Goal: Task Accomplishment & Management: Use online tool/utility

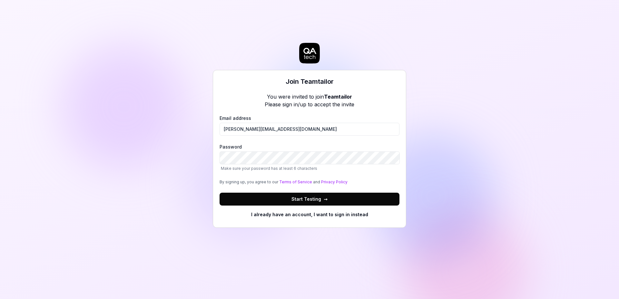
click at [299, 198] on span "Start Testing →" at bounding box center [309, 199] width 36 height 7
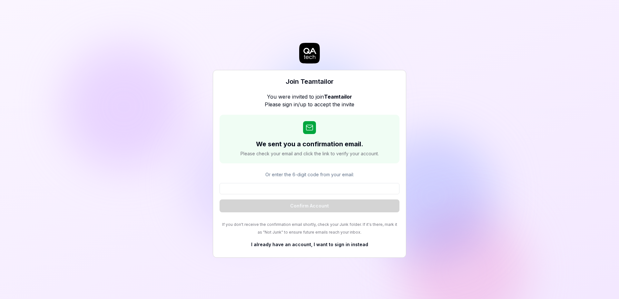
click at [457, 182] on div "Join Teamtailor You were invited to join Teamtailor Please sign in/up to accept…" at bounding box center [309, 149] width 619 height 299
click at [453, 182] on div "Join Teamtailor You were invited to join Teamtailor Please sign in/up to accept…" at bounding box center [309, 149] width 619 height 299
click at [341, 185] on input at bounding box center [310, 188] width 180 height 11
paste input "449873"
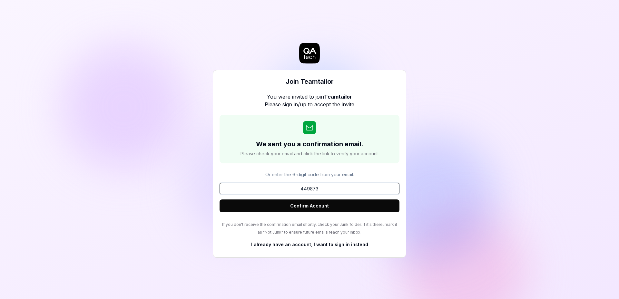
type input "449873"
click at [331, 202] on button "Confirm Account" at bounding box center [310, 206] width 180 height 13
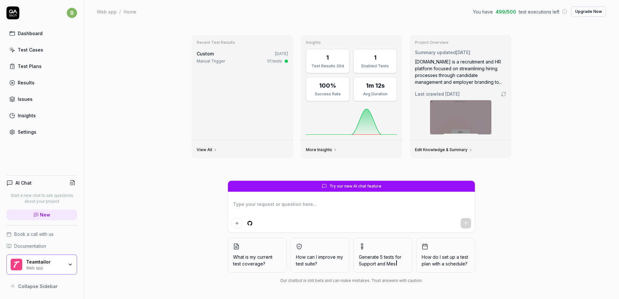
click at [33, 53] on div "Test Cases" at bounding box center [30, 49] width 25 height 7
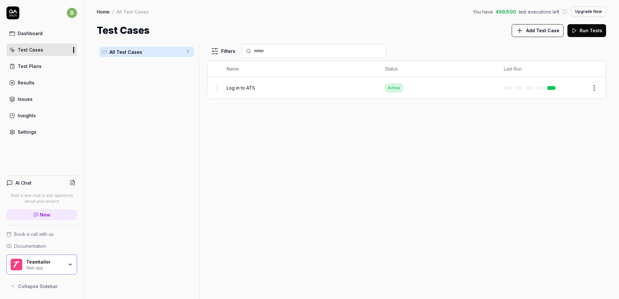
click at [236, 90] on span "Log in to ATS" at bounding box center [241, 87] width 28 height 7
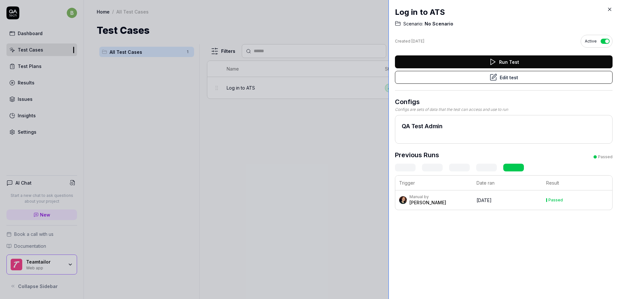
drag, startPoint x: 478, startPoint y: 101, endPoint x: 388, endPoint y: 99, distance: 89.6
click at [388, 99] on div at bounding box center [390, 149] width 5 height 299
click at [496, 63] on button "Run Test" at bounding box center [504, 61] width 218 height 13
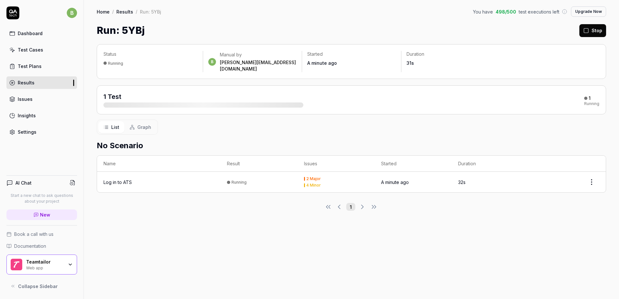
click at [594, 172] on html "b Dashboard Test Cases Test Plans Results Issues Insights Settings AI Chat Star…" at bounding box center [309, 149] width 619 height 299
click at [372, 264] on html "b Dashboard Test Cases Test Plans Results Issues Insights Settings AI Chat Star…" at bounding box center [309, 149] width 619 height 299
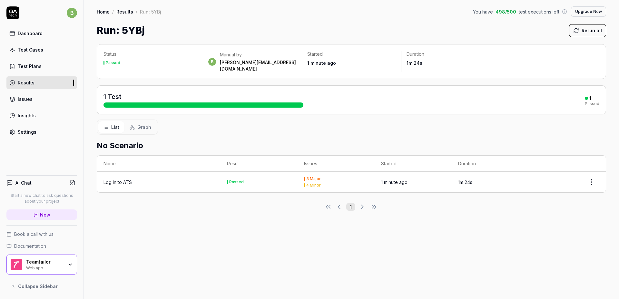
click at [309, 183] on div "4 Minor" at bounding box center [313, 185] width 15 height 4
click at [342, 160] on th "Issues" at bounding box center [336, 164] width 77 height 16
click at [592, 177] on html "b Dashboard Test Cases Test Plans Results Issues Insights Settings AI Chat Star…" at bounding box center [309, 149] width 619 height 299
click at [479, 246] on html "b Dashboard Test Cases Test Plans Results Issues Insights Settings AI Chat Star…" at bounding box center [309, 149] width 619 height 299
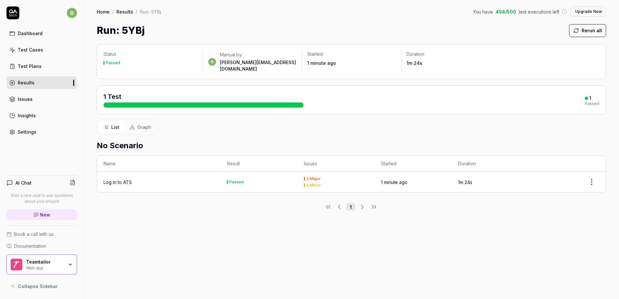
click at [314, 177] on div "3 Major" at bounding box center [313, 179] width 15 height 4
click at [30, 68] on div "Test Plans" at bounding box center [30, 66] width 24 height 7
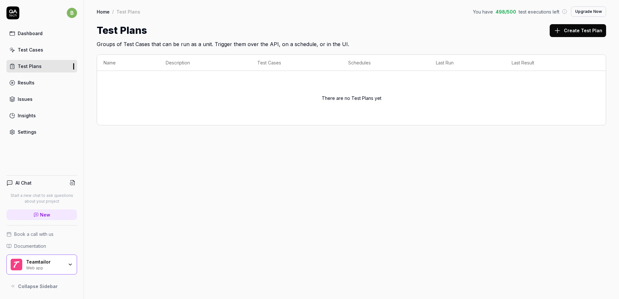
click at [28, 84] on div "Results" at bounding box center [26, 82] width 17 height 7
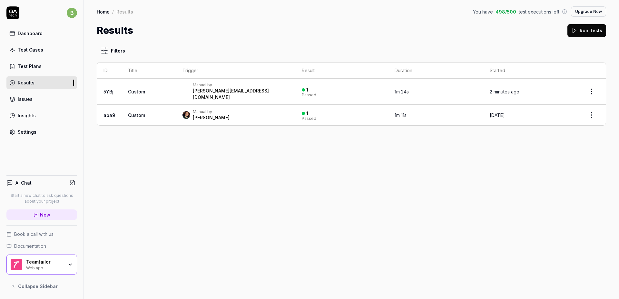
click at [29, 53] on link "Test Cases" at bounding box center [41, 50] width 71 height 13
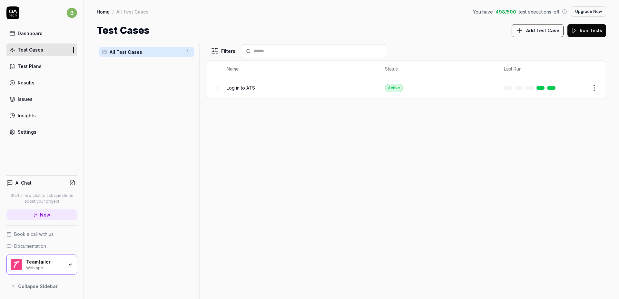
click at [575, 90] on button "Edit" at bounding box center [578, 88] width 15 height 10
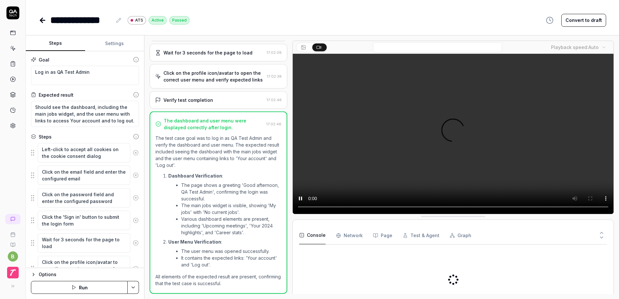
scroll to position [135, 0]
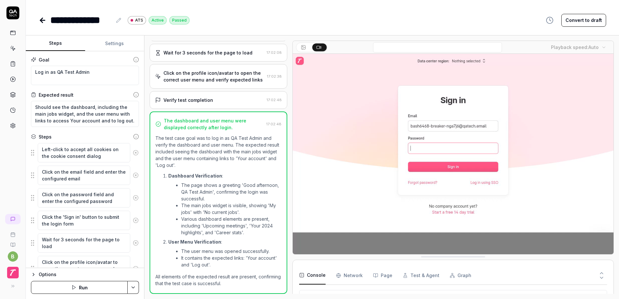
click at [111, 39] on button "Settings" at bounding box center [114, 43] width 59 height 15
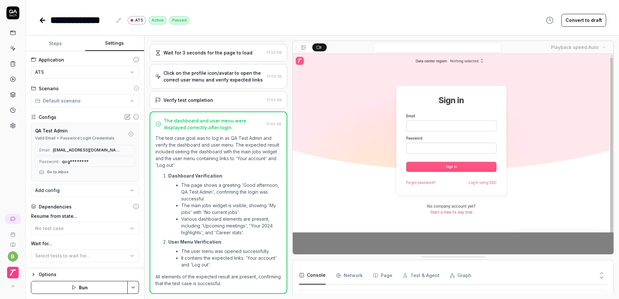
click at [54, 44] on button "Steps" at bounding box center [55, 43] width 59 height 15
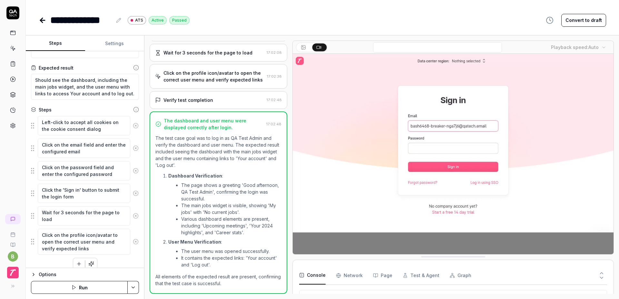
scroll to position [34, 0]
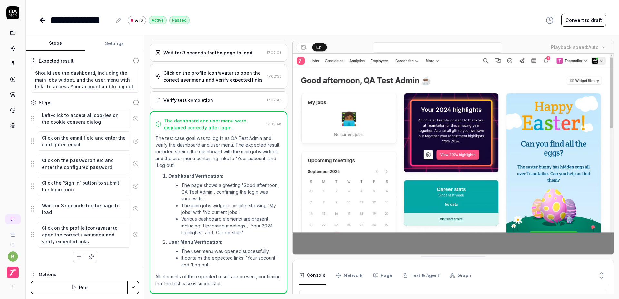
type textarea "*"
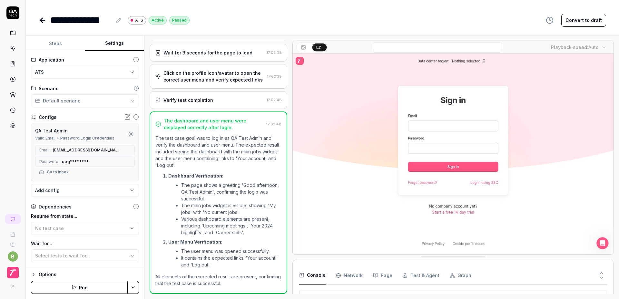
click at [121, 41] on button "Settings" at bounding box center [114, 43] width 59 height 15
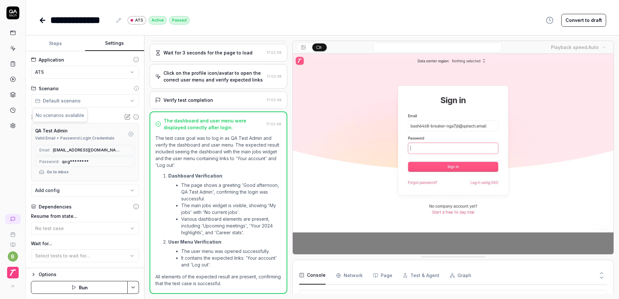
click at [126, 100] on html "**********" at bounding box center [309, 149] width 619 height 299
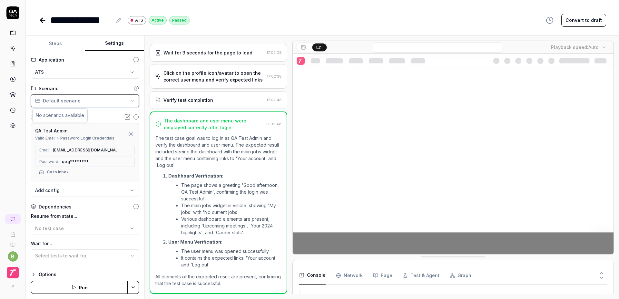
click at [103, 85] on html "**********" at bounding box center [309, 149] width 619 height 299
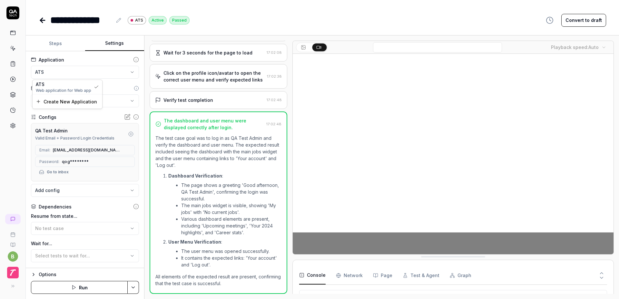
click at [125, 72] on html "**********" at bounding box center [309, 149] width 619 height 299
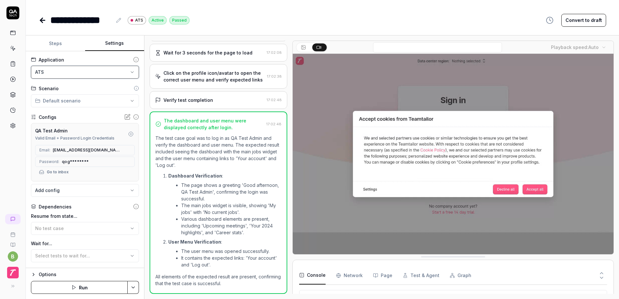
click at [107, 57] on html "**********" at bounding box center [309, 149] width 619 height 299
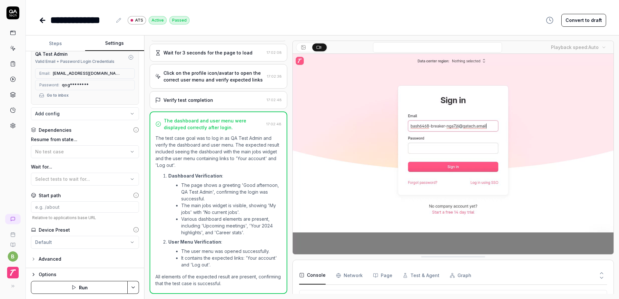
scroll to position [0, 0]
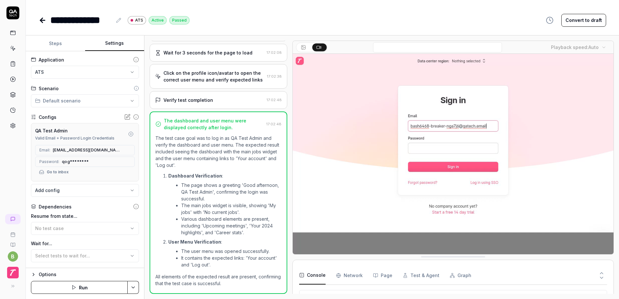
click at [43, 21] on icon at bounding box center [43, 20] width 8 height 8
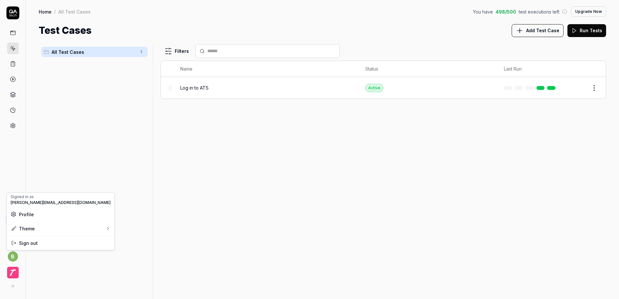
click at [11, 256] on html "b Home / All Test Cases You have 498 / 500 test executions left Upgrade Now Hom…" at bounding box center [309, 149] width 619 height 299
click at [34, 261] on html "b Home / All Test Cases You have 498 / 500 test executions left Upgrade Now Hom…" at bounding box center [309, 149] width 619 height 299
click at [15, 247] on icon at bounding box center [12, 244] width 5 height 5
click at [11, 234] on rect at bounding box center [13, 235] width 4 height 4
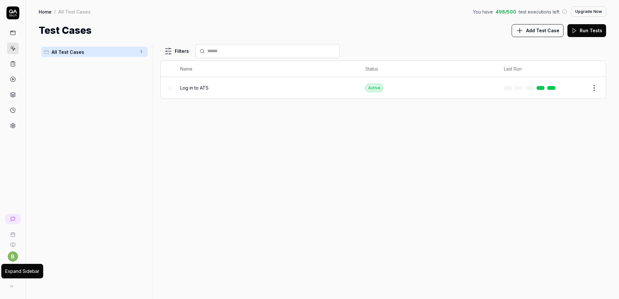
click at [16, 283] on button at bounding box center [11, 286] width 13 height 13
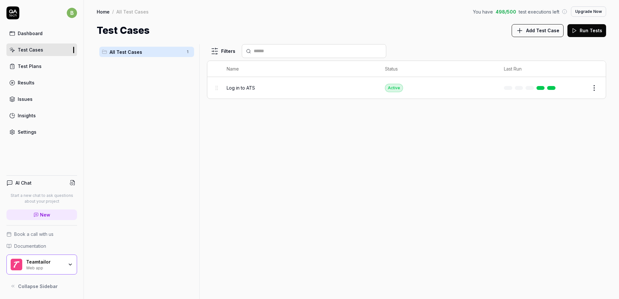
click at [27, 119] on link "Insights" at bounding box center [41, 115] width 71 height 13
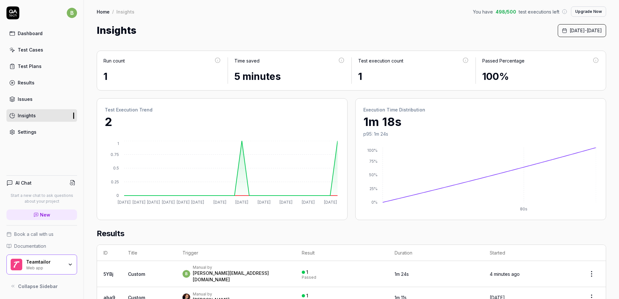
click at [24, 132] on div "Settings" at bounding box center [27, 132] width 19 height 7
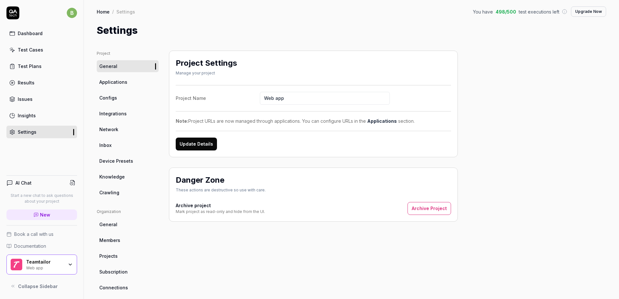
click at [25, 84] on div "Results" at bounding box center [26, 82] width 17 height 7
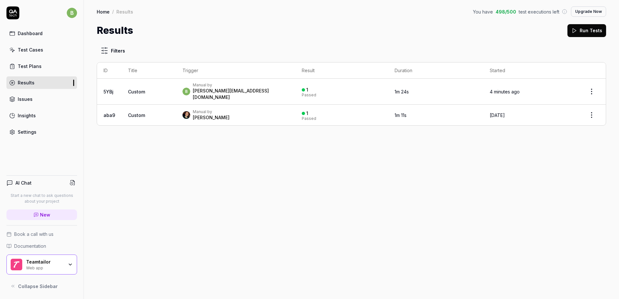
click at [28, 68] on div "Test Plans" at bounding box center [30, 66] width 24 height 7
